Goal: Transaction & Acquisition: Purchase product/service

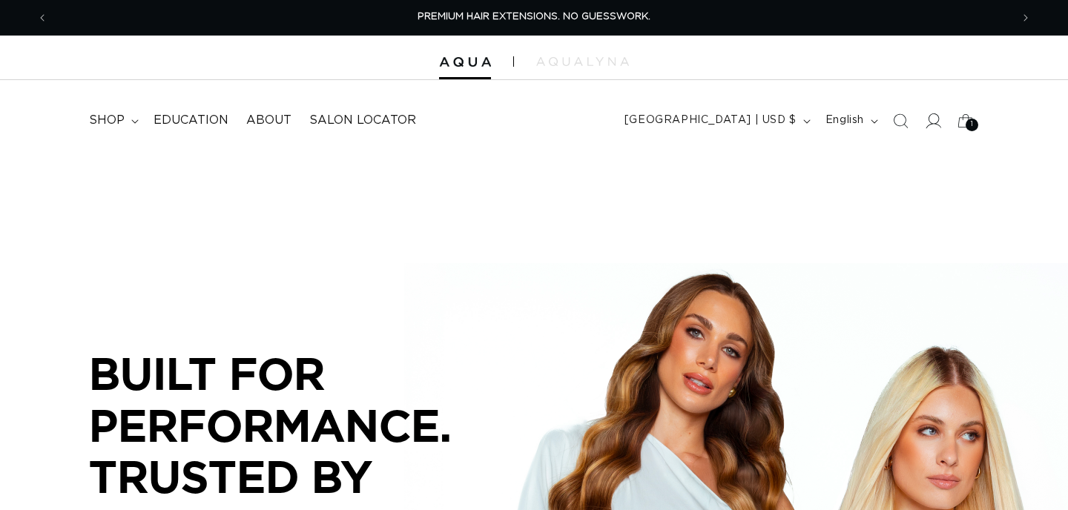
click at [941, 125] on span at bounding box center [933, 121] width 33 height 33
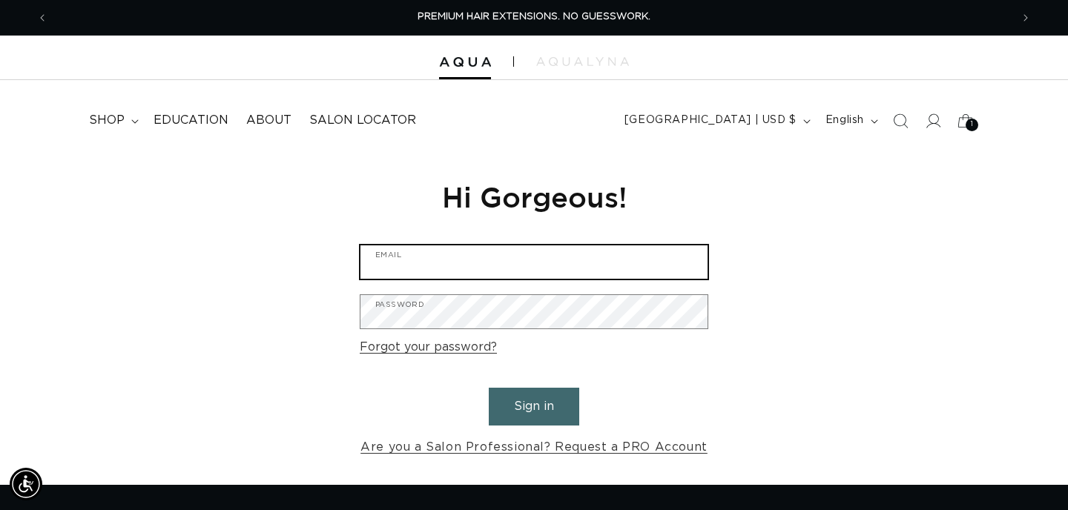
type input "myasneedhair@yahoo.com"
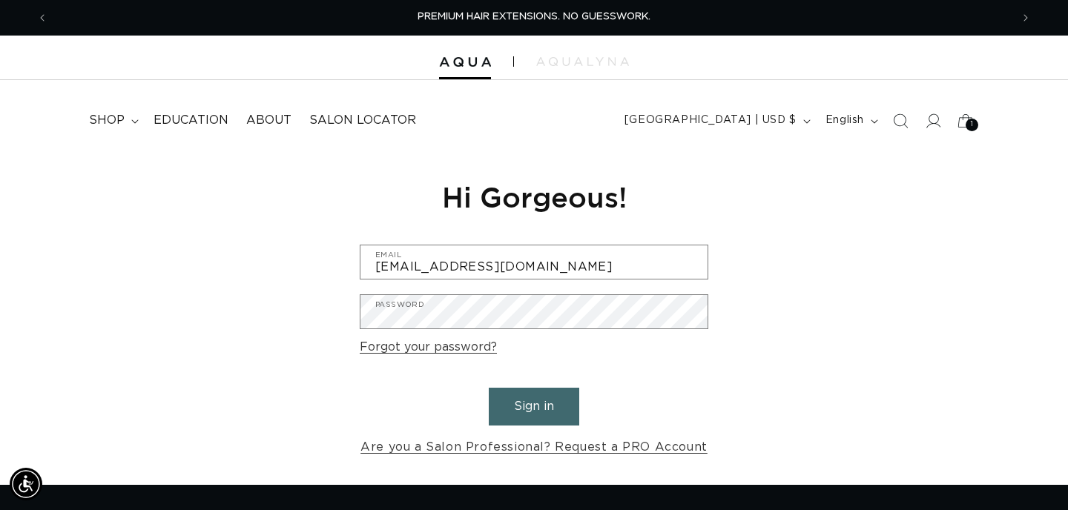
click at [548, 409] on button "Sign in" at bounding box center [534, 407] width 91 height 38
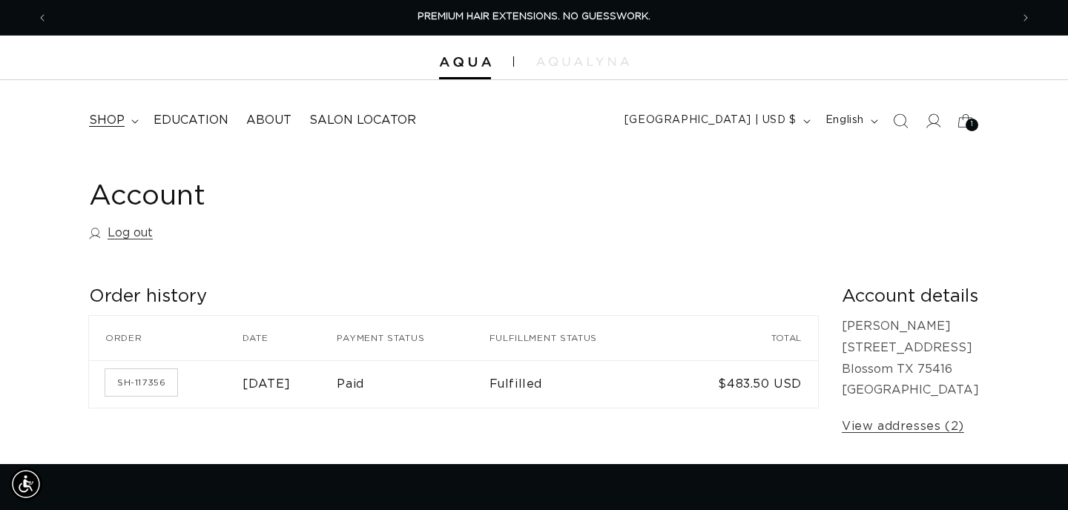
click at [134, 125] on summary "shop" at bounding box center [112, 120] width 65 height 33
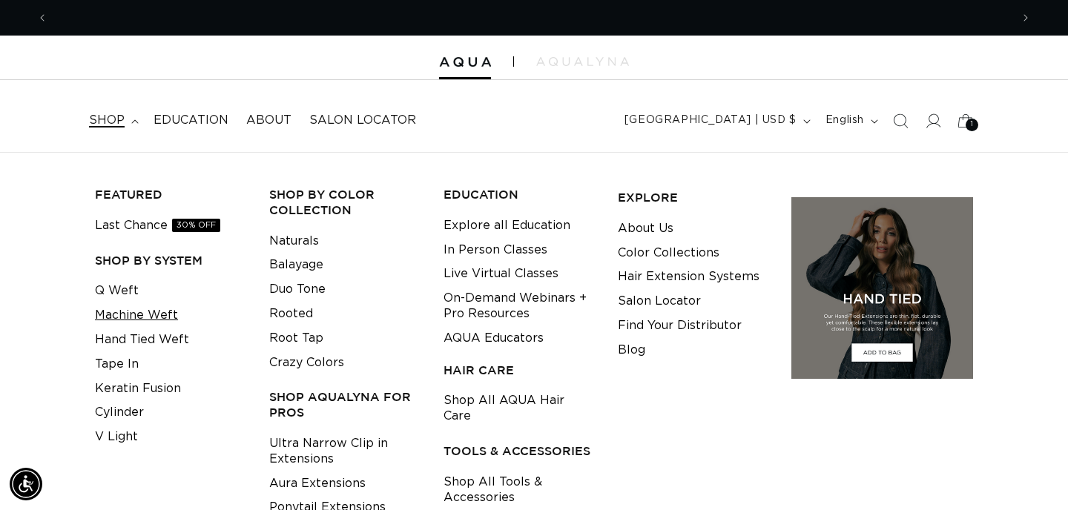
scroll to position [0, 963]
click at [142, 309] on link "Machine Weft" at bounding box center [136, 315] width 83 height 24
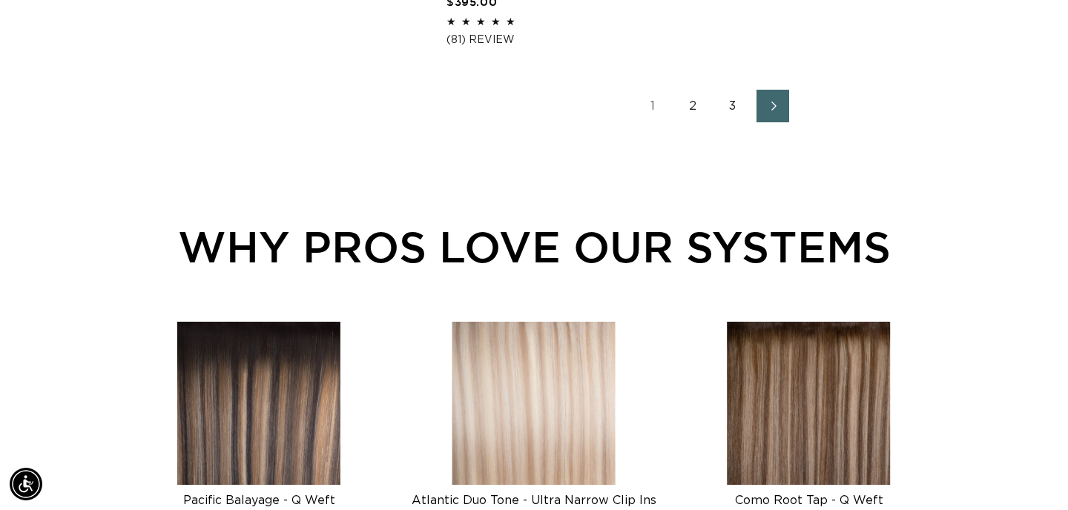
scroll to position [0, 1926]
click at [697, 119] on link "2" at bounding box center [693, 106] width 33 height 33
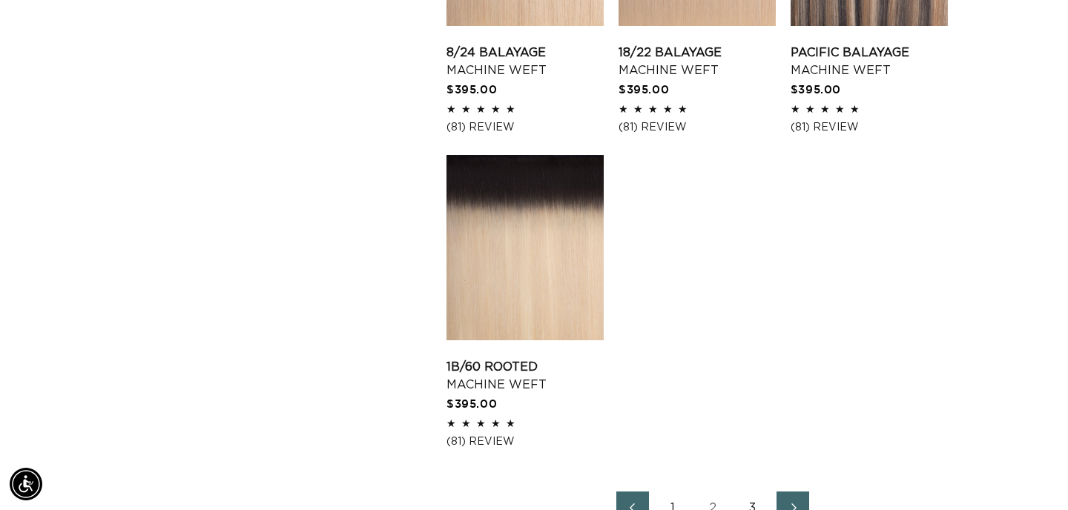
scroll to position [1971, 0]
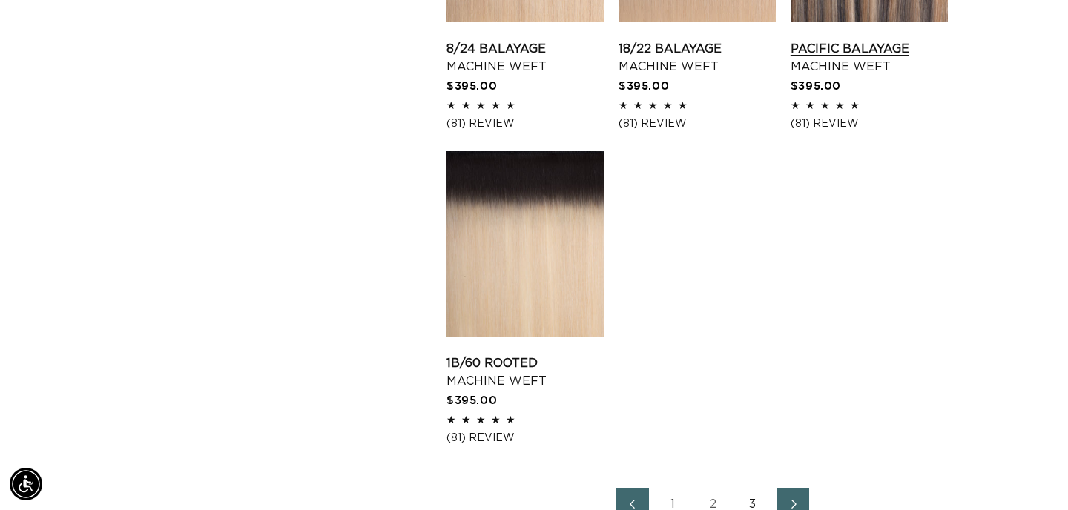
click at [869, 40] on link "Pacific Balayage Machine Weft" at bounding box center [869, 58] width 157 height 36
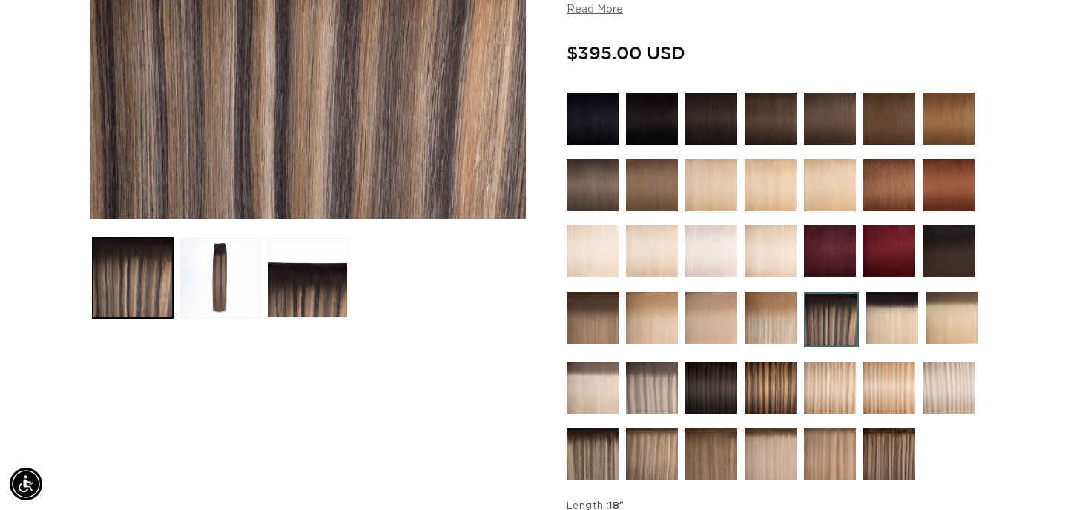
scroll to position [387, 0]
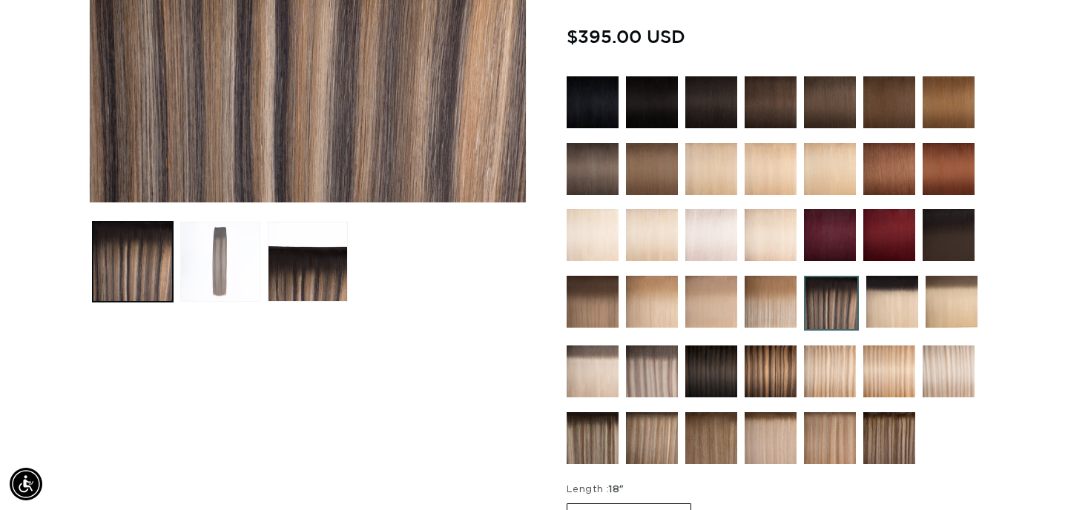
click at [222, 264] on button "Load image 2 in gallery view" at bounding box center [220, 262] width 80 height 80
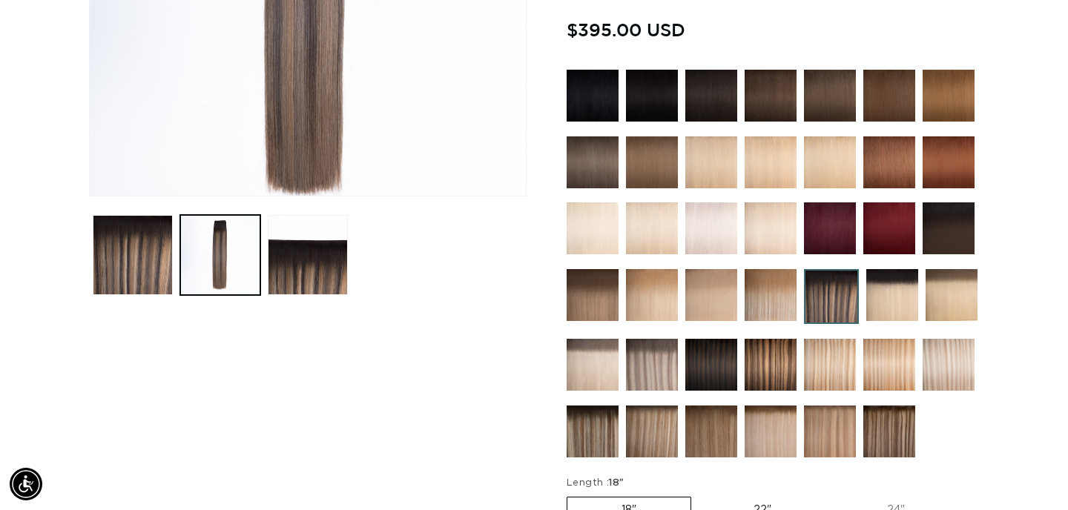
scroll to position [395, 0]
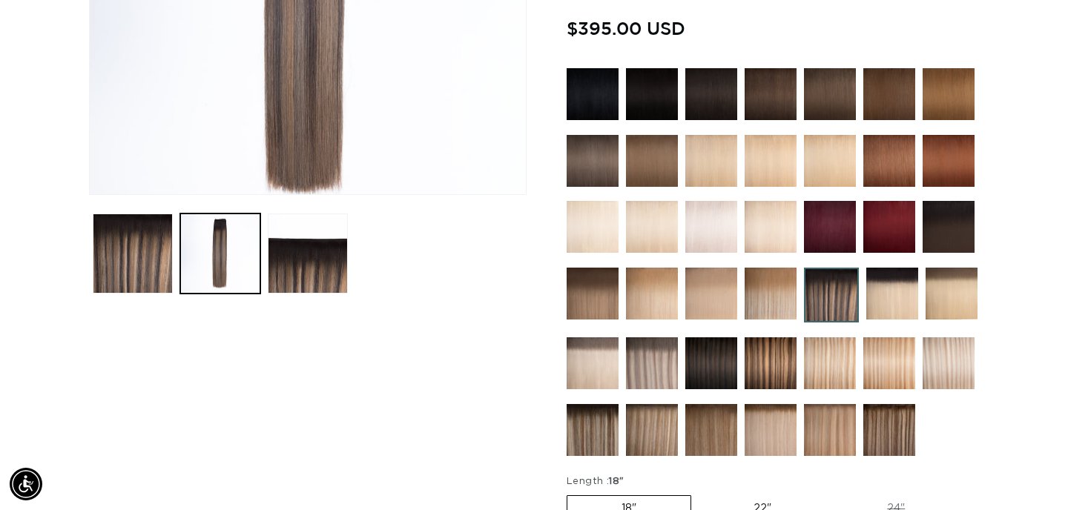
click at [833, 295] on img at bounding box center [831, 295] width 55 height 55
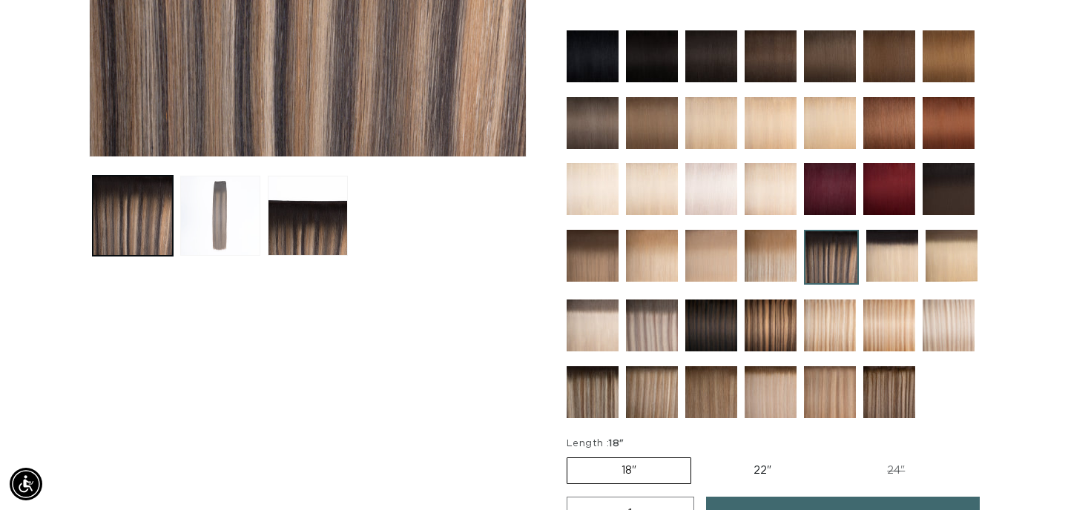
click at [215, 228] on button "Load image 2 in gallery view" at bounding box center [220, 216] width 80 height 80
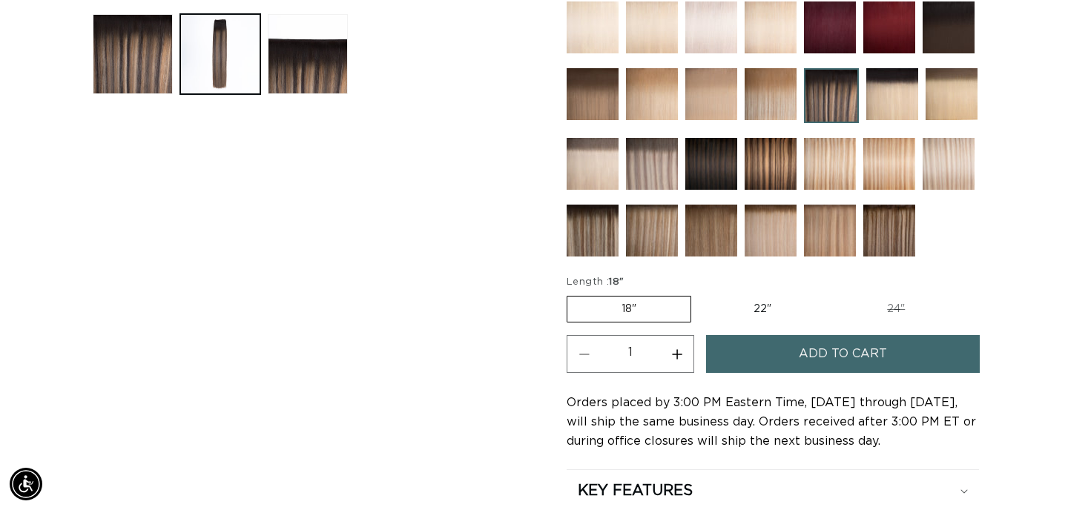
scroll to position [0, 963]
click at [758, 307] on label "22" Variant sold out or unavailable" at bounding box center [763, 309] width 126 height 25
click at [700, 294] on input "22" Variant sold out or unavailable" at bounding box center [699, 293] width 1 height 1
radio input "true"
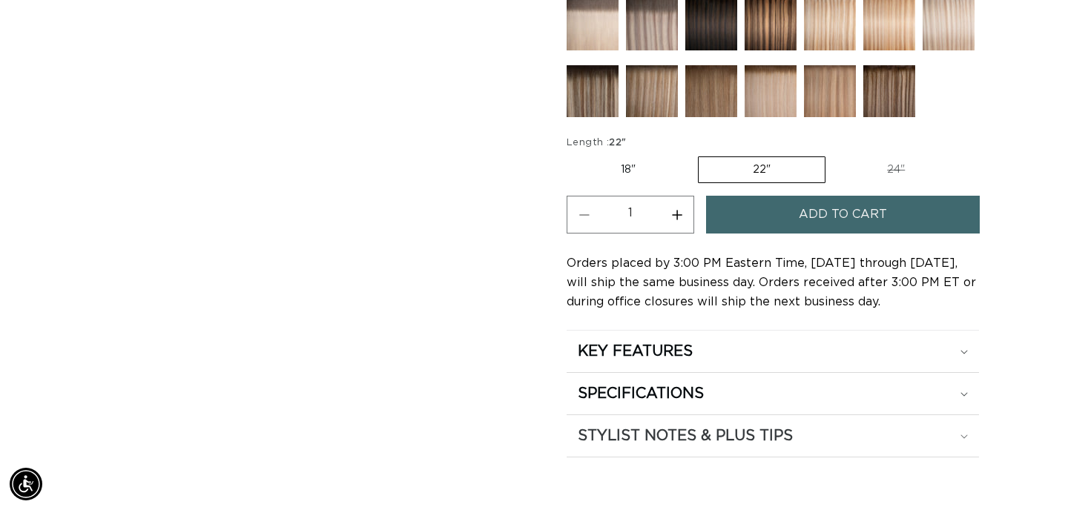
scroll to position [737, 0]
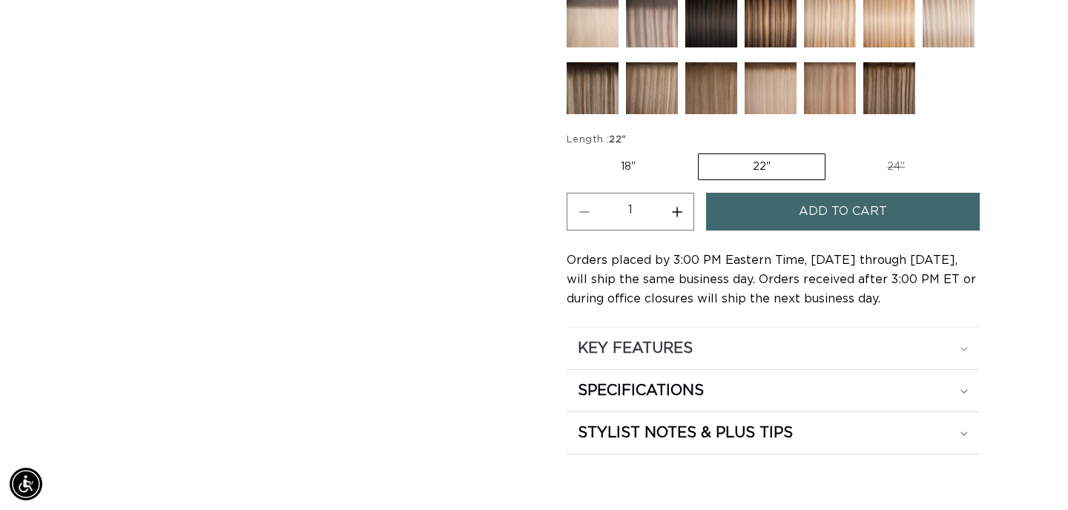
click at [705, 344] on div "KEY FEATURES" at bounding box center [773, 348] width 390 height 19
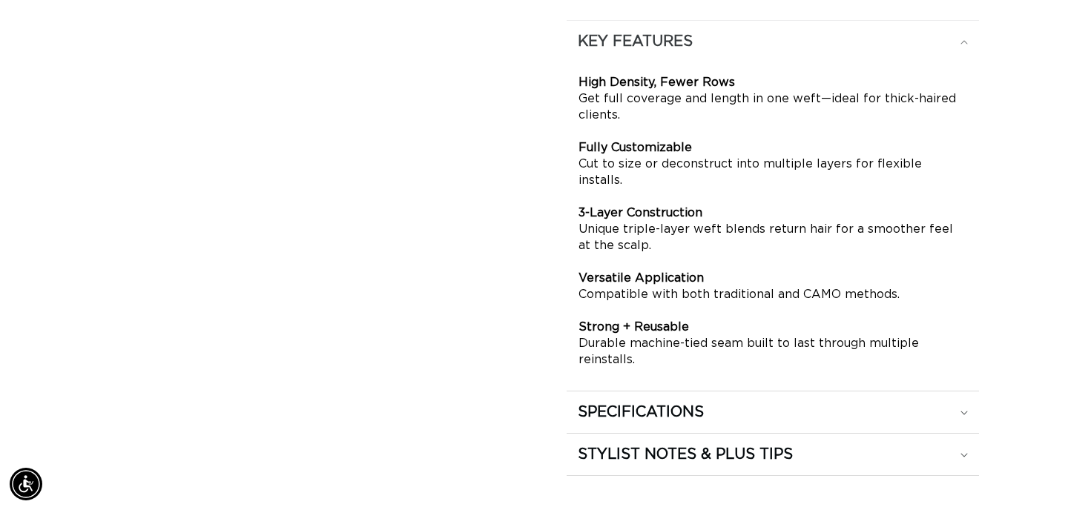
scroll to position [1065, 0]
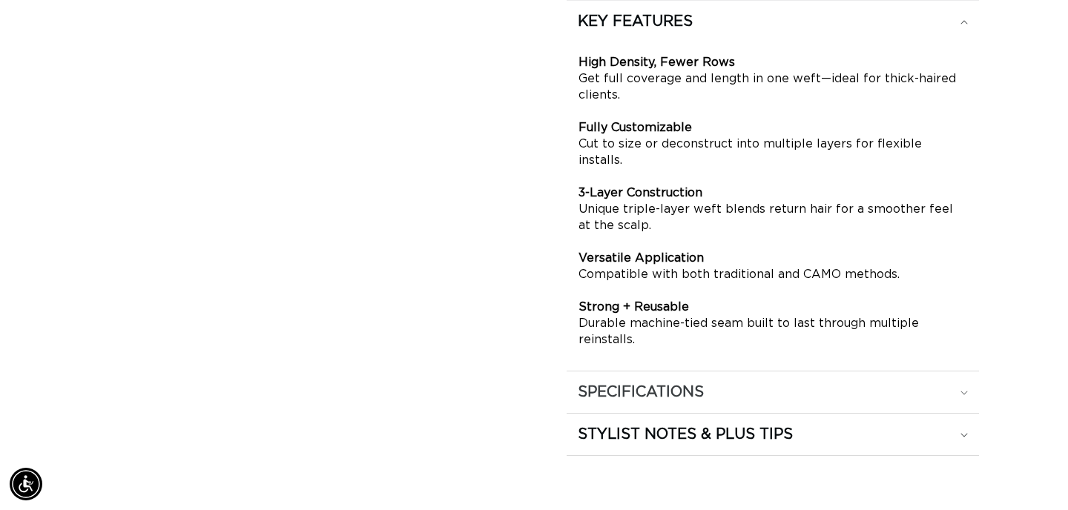
click at [696, 383] on h2 "SPECIFICATIONS" at bounding box center [641, 392] width 126 height 19
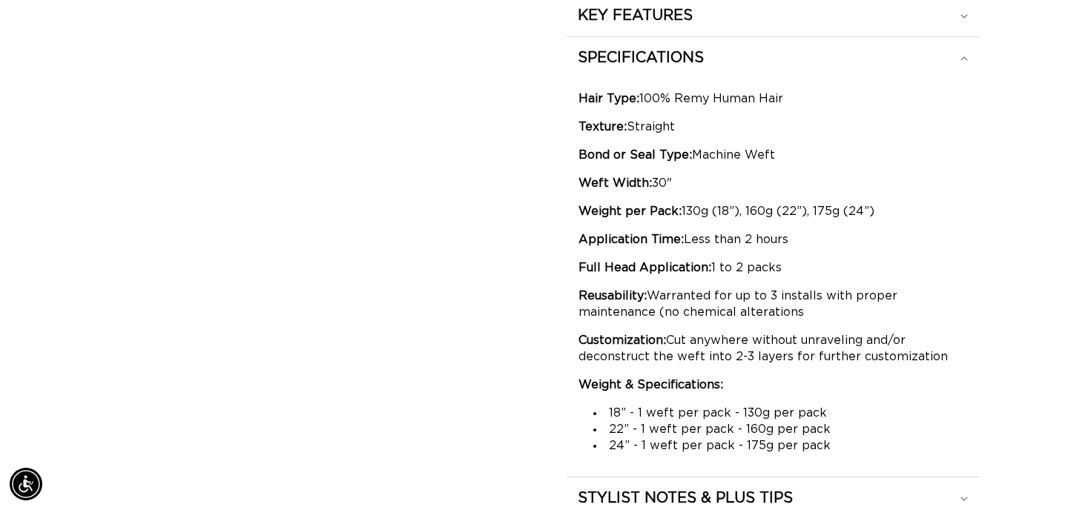
scroll to position [0, 0]
